Goal: Task Accomplishment & Management: Manage account settings

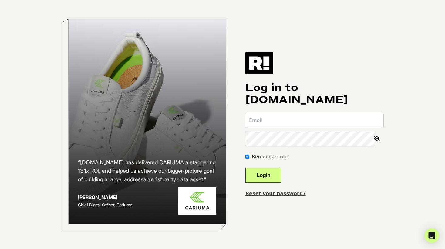
type input "brad@trampolines.com"
click at [270, 169] on button "Login" at bounding box center [263, 175] width 36 height 15
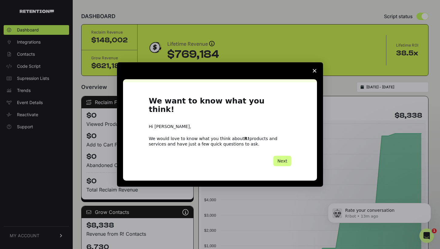
click at [315, 78] on span "Close survey" at bounding box center [314, 70] width 17 height 17
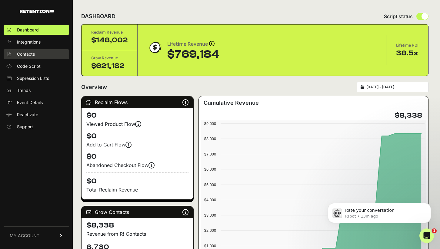
click at [39, 49] on link "Contacts" at bounding box center [36, 54] width 65 height 10
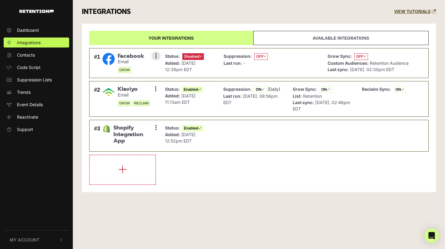
click at [291, 69] on div "Suppression: OFF Last run: -" at bounding box center [270, 64] width 101 height 24
click at [155, 55] on icon at bounding box center [156, 56] width 2 height 6
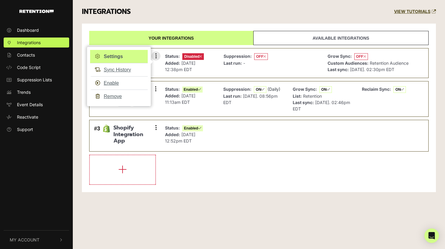
click at [132, 55] on link "Settings" at bounding box center [119, 56] width 58 height 13
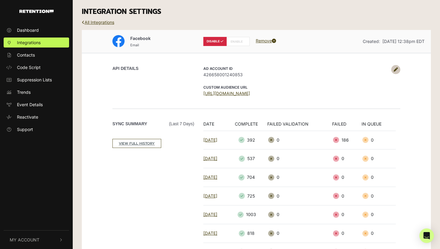
click at [397, 70] on icon at bounding box center [396, 70] width 4 height 4
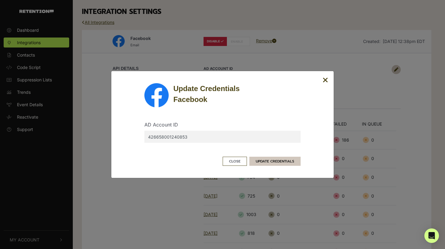
click at [279, 159] on button "UPDATE CREDENTIALS" at bounding box center [274, 161] width 51 height 9
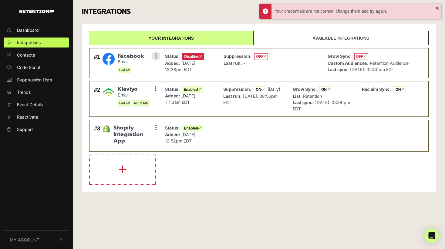
click at [161, 63] on li "#1 Facebook Email GROW Settings Sync History Enable Remove Status: Disabled Add…" at bounding box center [258, 63] width 339 height 30
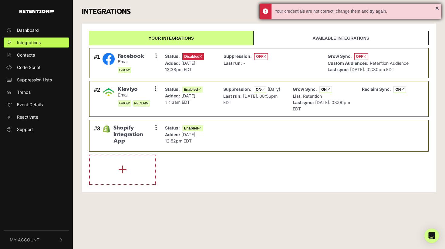
click at [437, 10] on div "Your credentials are not correct, change them and try again." at bounding box center [350, 11] width 182 height 15
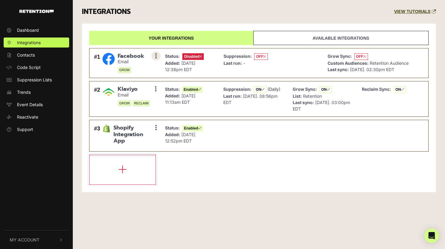
click at [160, 57] on button at bounding box center [155, 56] width 9 height 9
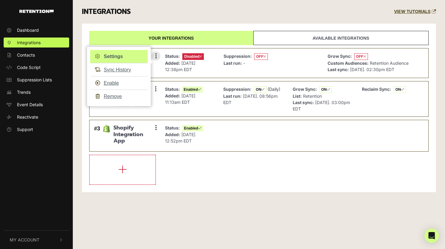
click at [129, 59] on link "Settings" at bounding box center [119, 56] width 58 height 13
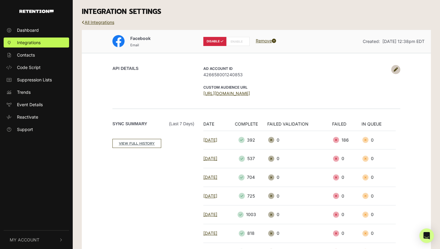
click at [238, 42] on label "ENABLE" at bounding box center [237, 41] width 23 height 9
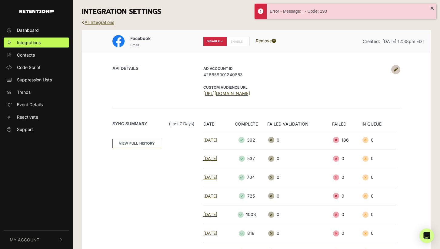
click at [398, 70] on link at bounding box center [395, 69] width 9 height 9
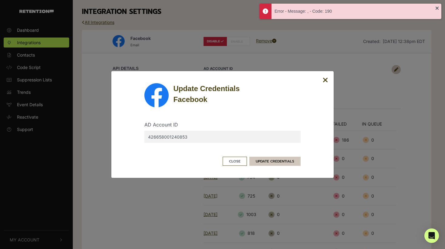
click at [278, 163] on button "UPDATE CREDENTIALS" at bounding box center [274, 161] width 51 height 9
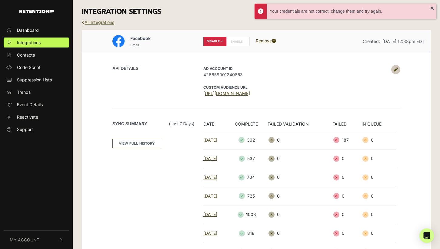
click at [231, 37] on label "ENABLE" at bounding box center [237, 41] width 23 height 9
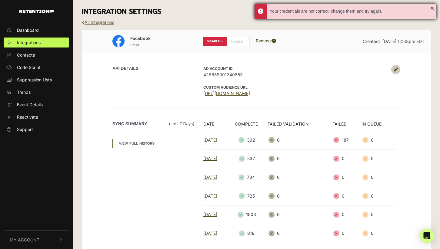
radio input "false"
radio input "true"
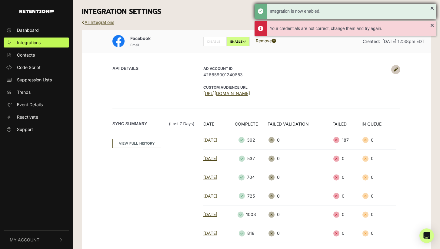
click at [433, 8] on div "Integration is now enabled." at bounding box center [346, 11] width 182 height 15
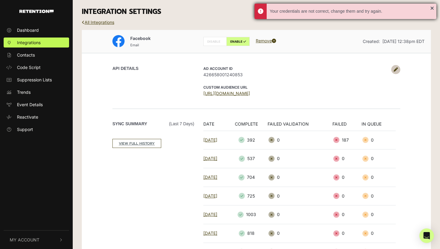
click at [433, 11] on div "Your credentials are not correct, change them and try again." at bounding box center [346, 11] width 182 height 15
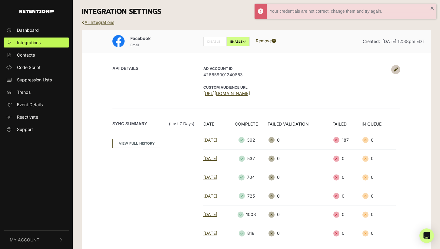
drag, startPoint x: 433, startPoint y: 8, endPoint x: 425, endPoint y: 3, distance: 9.3
click at [433, 8] on div "Your credentials are not correct, change them and try again." at bounding box center [346, 11] width 182 height 15
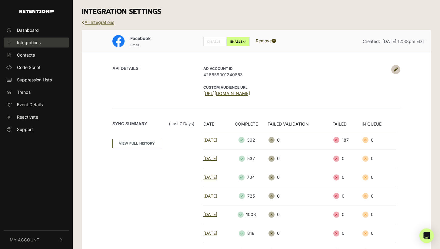
click at [44, 41] on link "Integrations" at bounding box center [36, 43] width 65 height 10
